Goal: Transaction & Acquisition: Purchase product/service

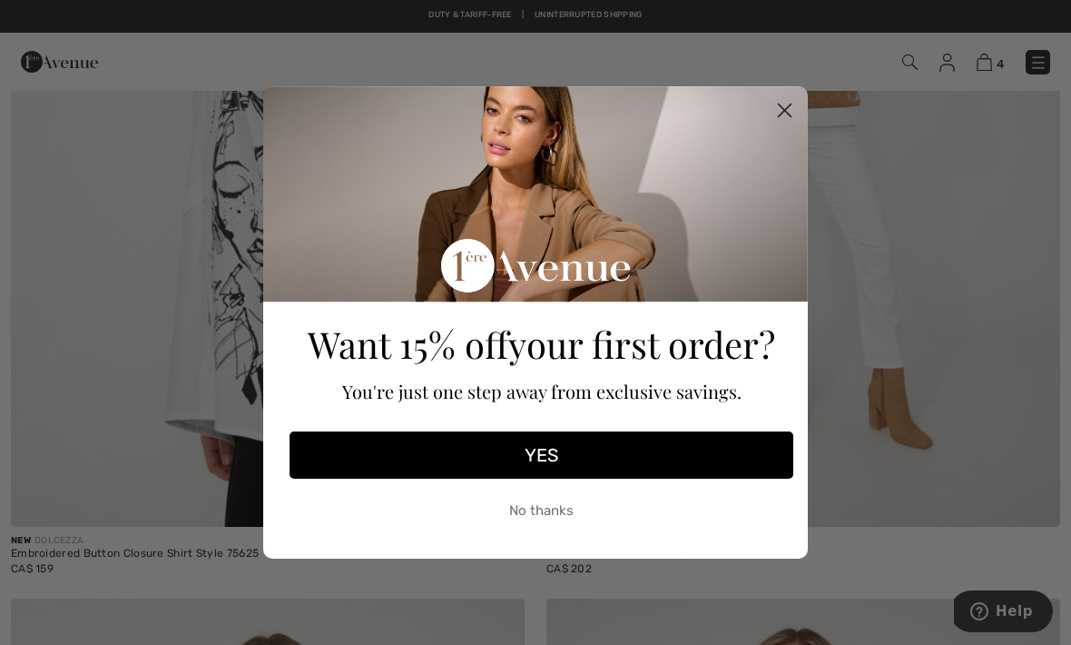
click at [776, 116] on circle "Close dialog" at bounding box center [785, 110] width 30 height 30
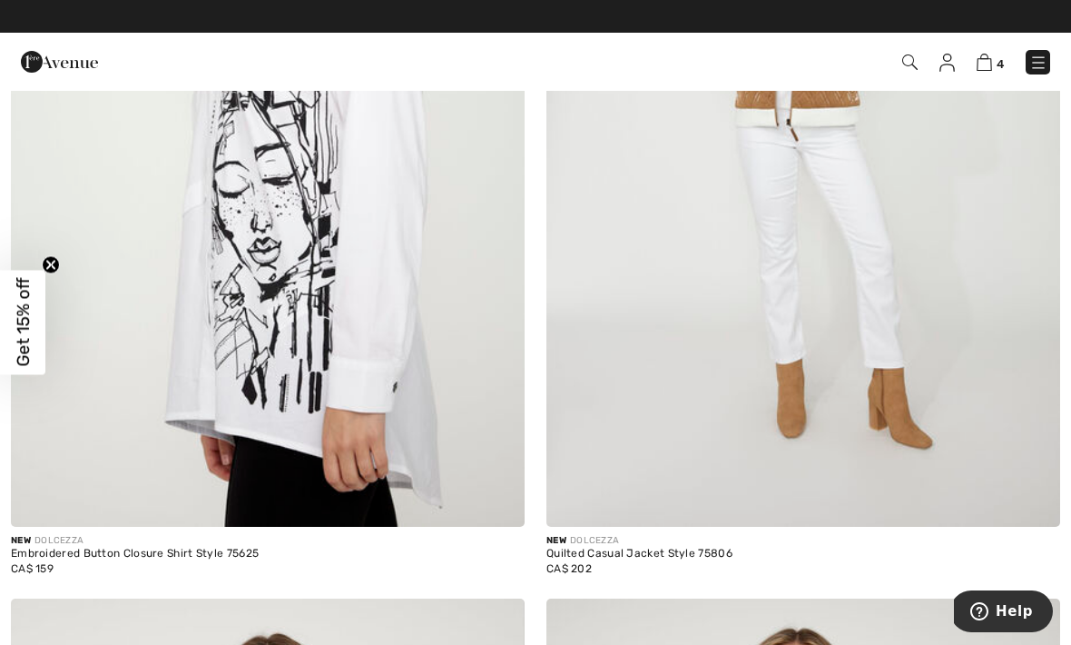
click at [983, 65] on img at bounding box center [984, 62] width 15 height 17
click at [991, 67] on img at bounding box center [984, 62] width 15 height 17
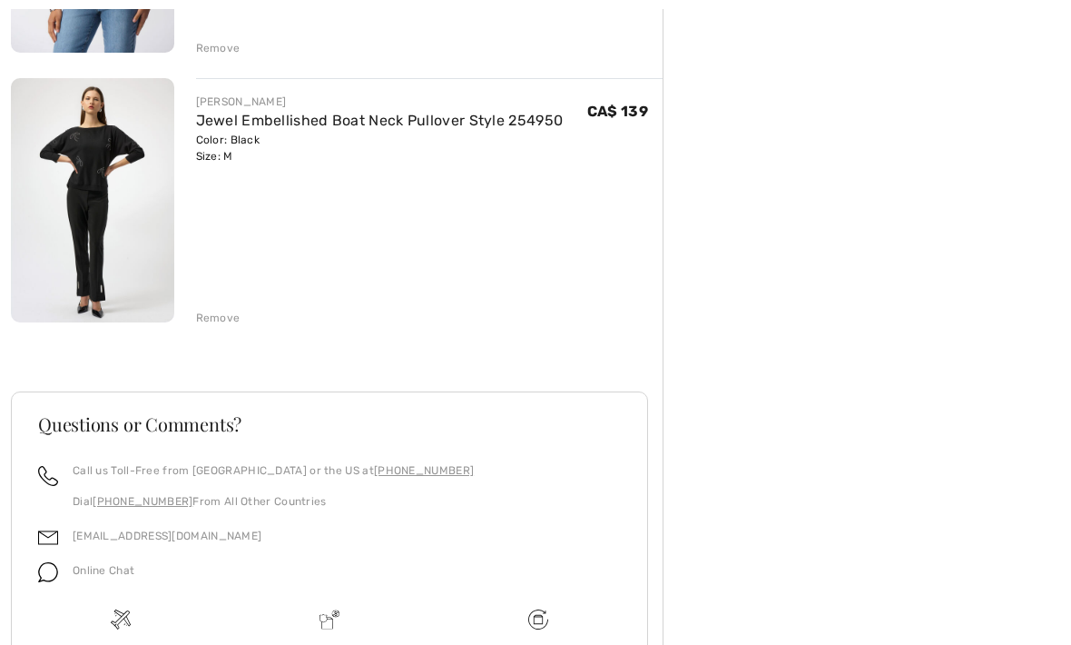
scroll to position [971, 0]
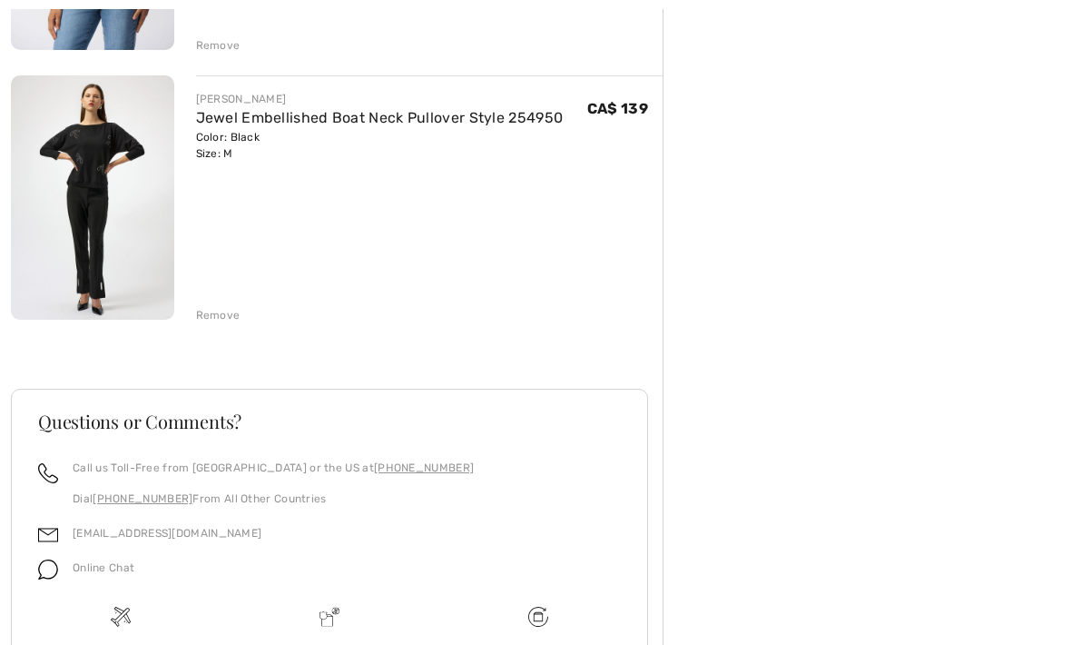
click at [81, 153] on img at bounding box center [92, 197] width 163 height 244
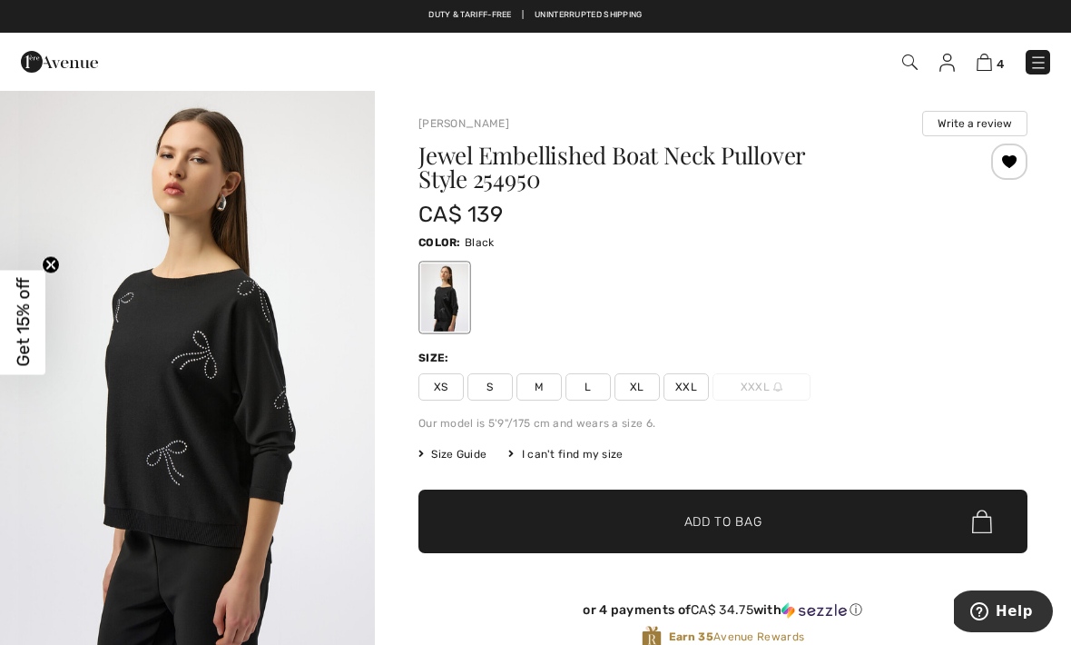
click at [130, 365] on img "1 / 5" at bounding box center [187, 370] width 375 height 562
click at [991, 64] on img at bounding box center [984, 62] width 15 height 17
click at [980, 62] on img at bounding box center [984, 62] width 15 height 17
